Goal: Find specific page/section: Find specific page/section

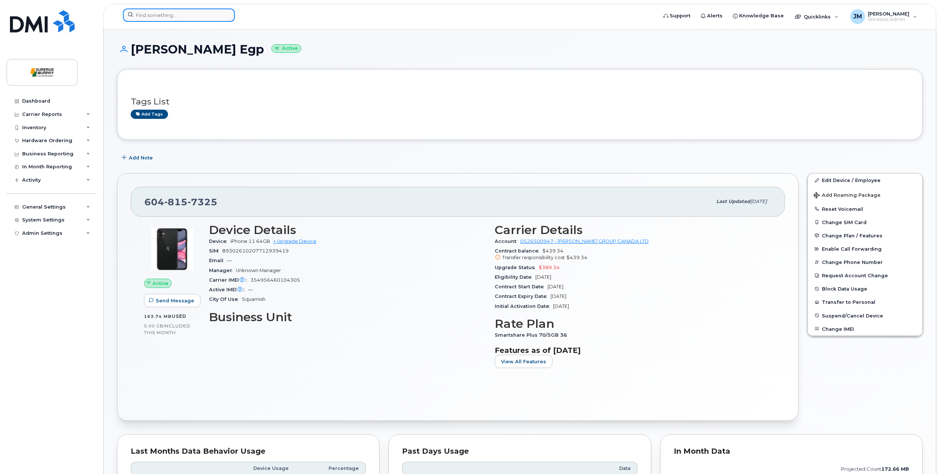
click at [180, 17] on input at bounding box center [179, 14] width 112 height 13
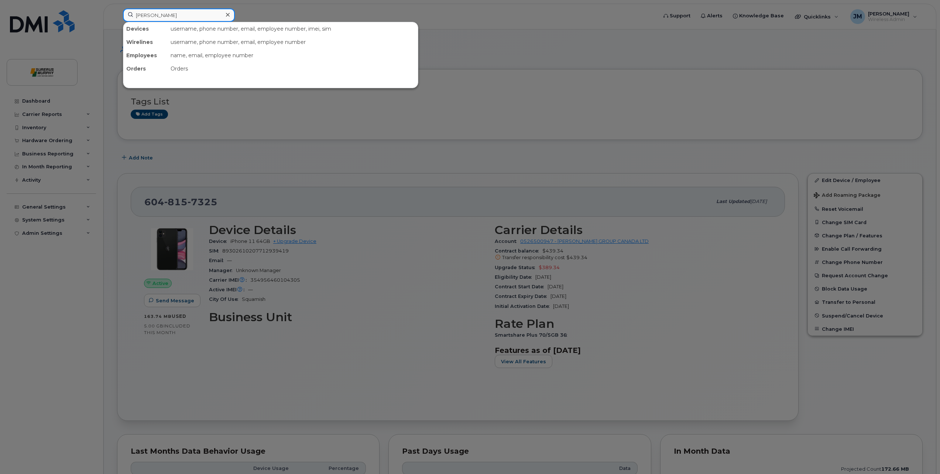
type input "[PERSON_NAME]"
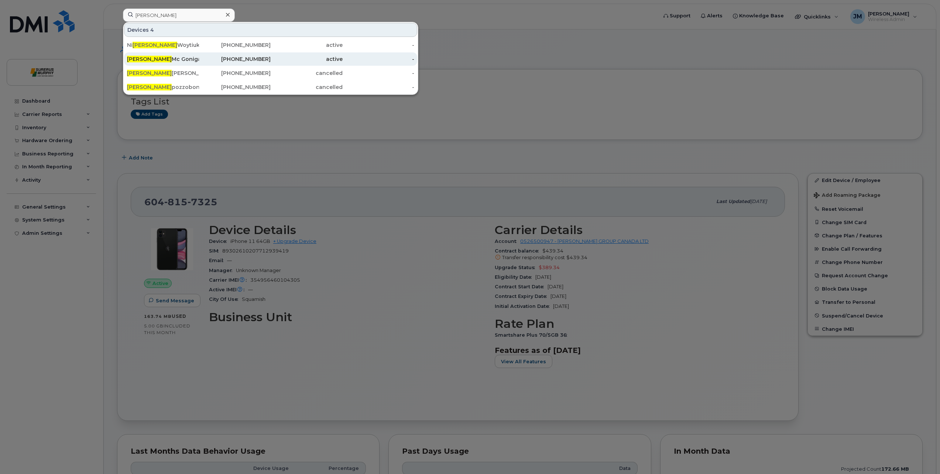
click at [188, 58] on div "Cole Mc Gonigal Bcme" at bounding box center [163, 58] width 72 height 7
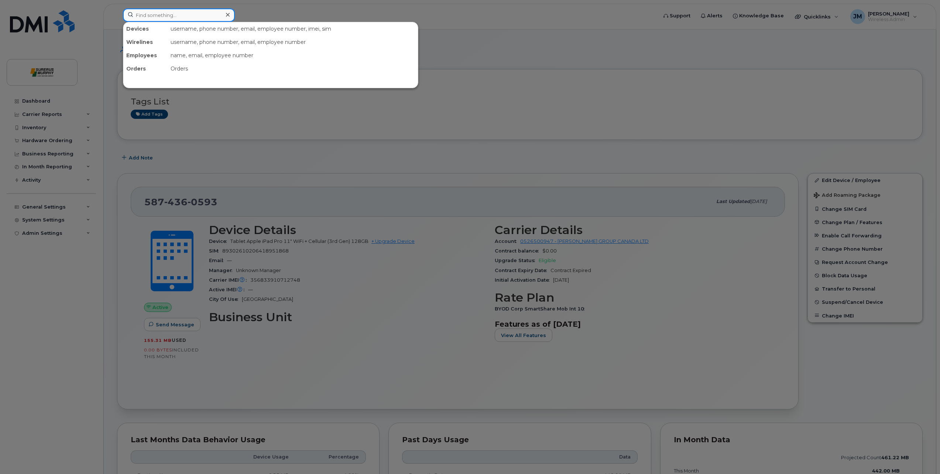
click at [201, 19] on input at bounding box center [179, 14] width 112 height 13
type input "[PERSON_NAME]"
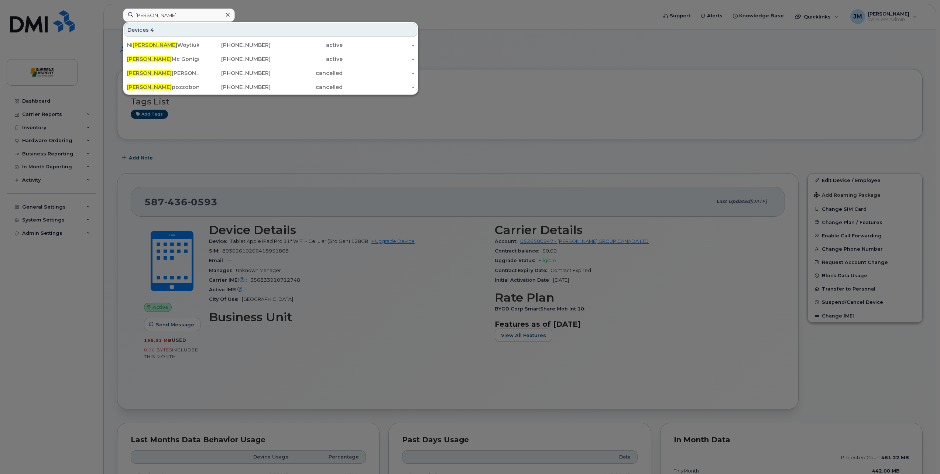
click at [336, 11] on div at bounding box center [470, 237] width 940 height 474
